Goal: Task Accomplishment & Management: Manage account settings

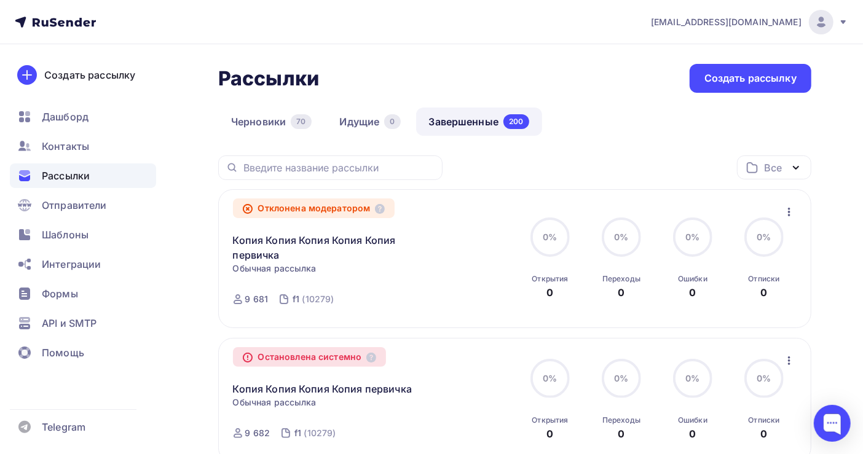
click at [822, 26] on img at bounding box center [820, 22] width 15 height 15
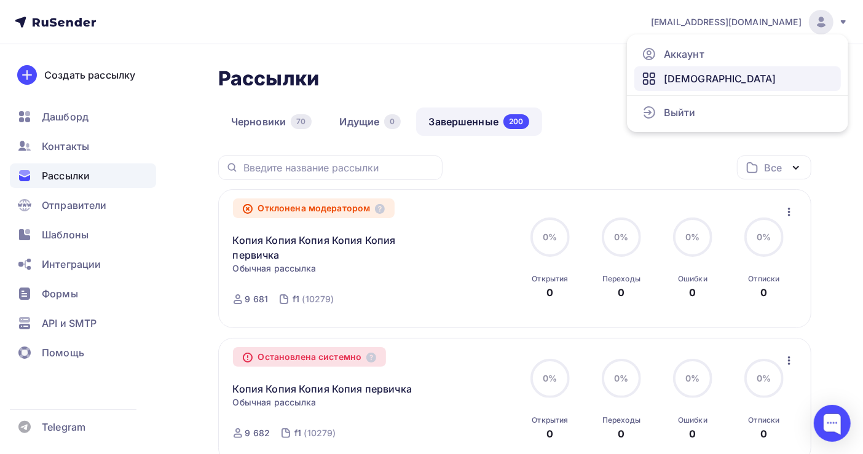
click at [693, 79] on span "[DEMOGRAPHIC_DATA]" at bounding box center [720, 78] width 112 height 15
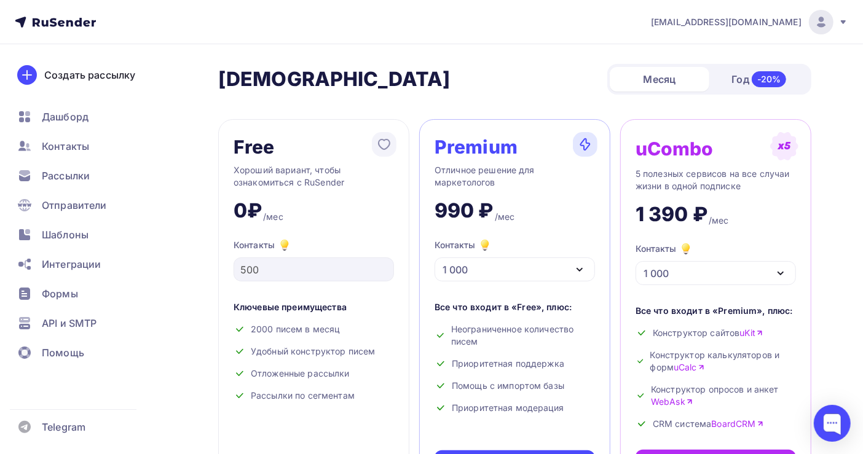
click at [812, 23] on div at bounding box center [821, 22] width 25 height 25
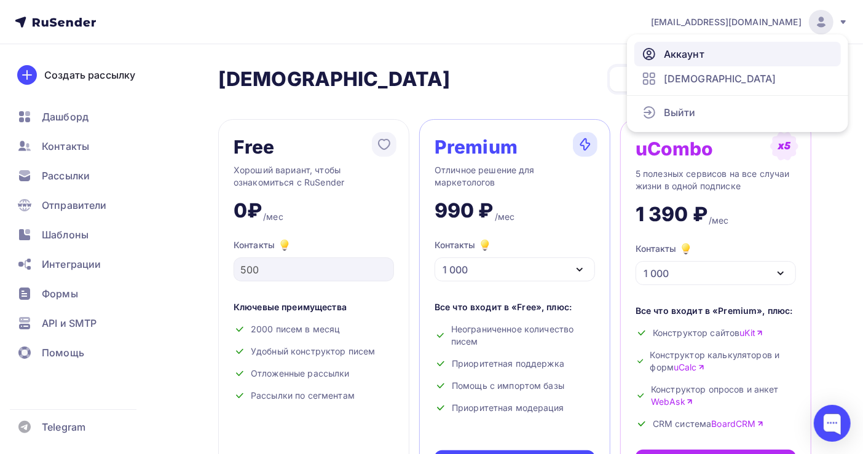
click at [700, 53] on span "Аккаунт" at bounding box center [684, 54] width 41 height 15
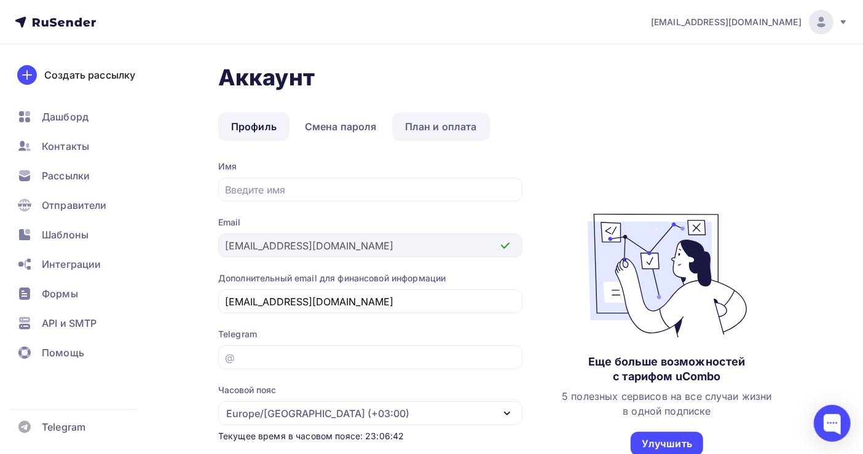
click at [449, 130] on link "План и оплата" at bounding box center [441, 126] width 98 height 28
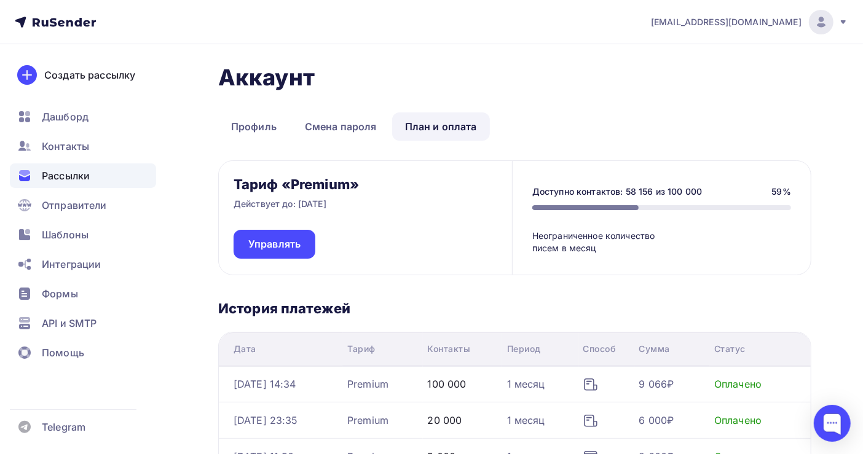
click at [71, 167] on div "Рассылки" at bounding box center [83, 175] width 146 height 25
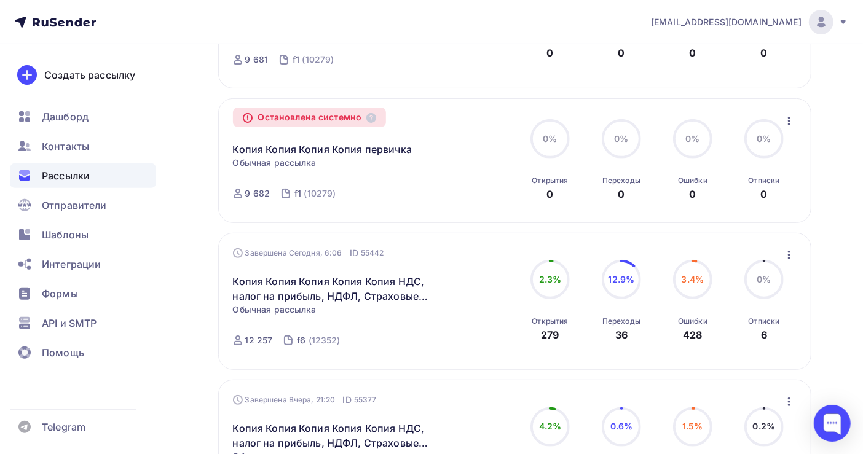
scroll to position [327, 0]
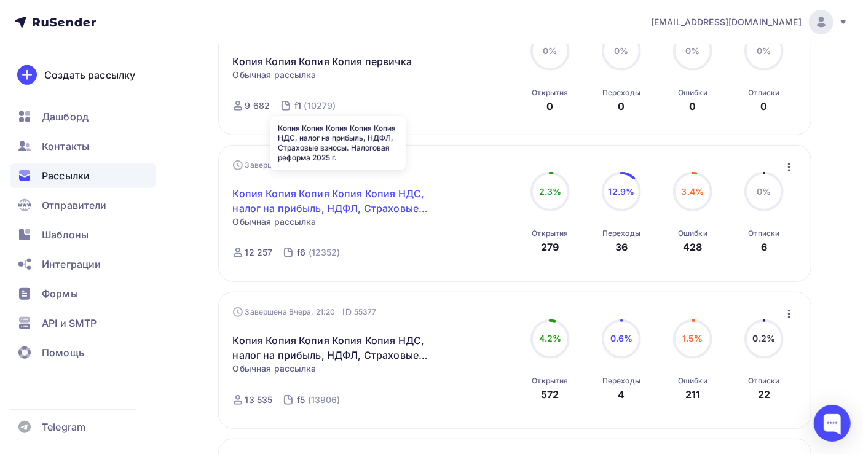
click at [390, 186] on link "Копия Копия Копия Копия Копия НДС, налог на прибыль, НДФЛ, Страховые взносы. На…" at bounding box center [338, 200] width 211 height 29
